Goal: Information Seeking & Learning: Learn about a topic

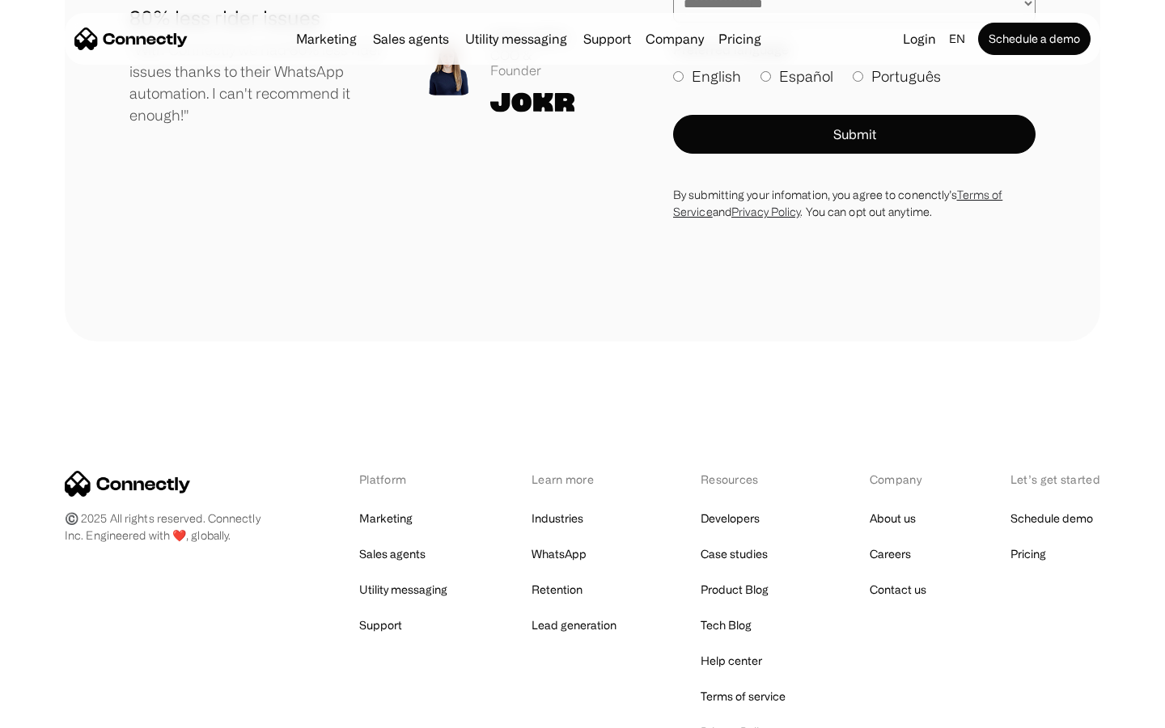
scroll to position [8893, 0]
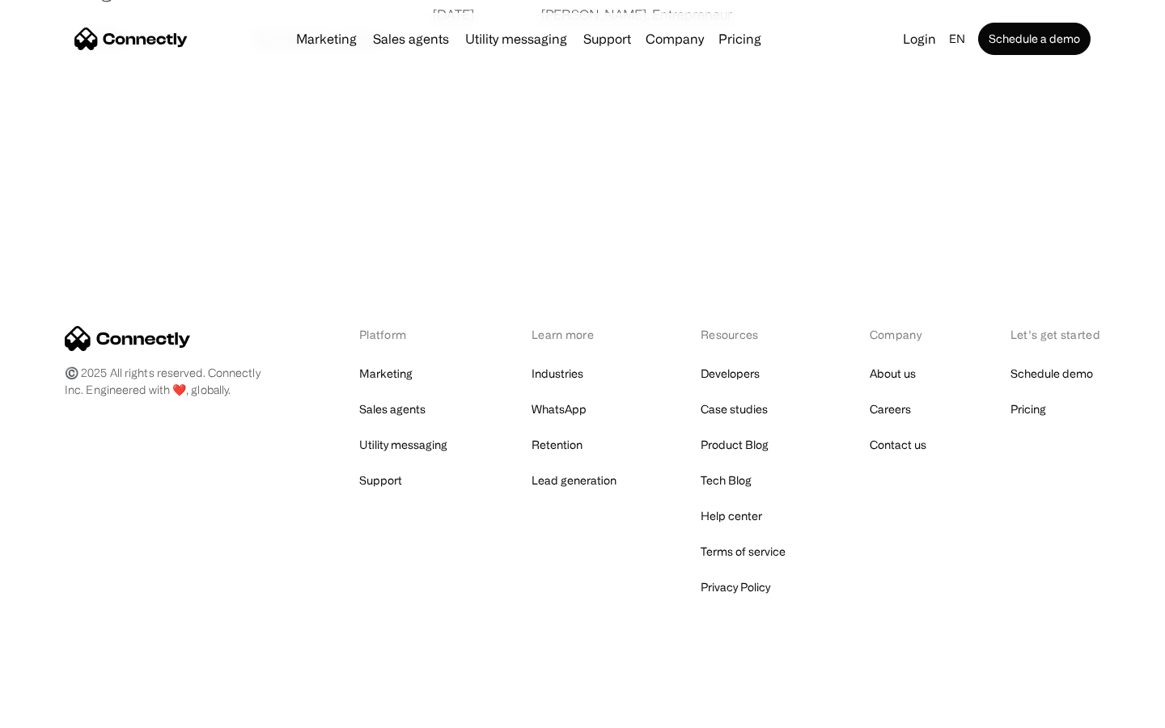
scroll to position [3108, 0]
